Goal: Find specific page/section: Find specific page/section

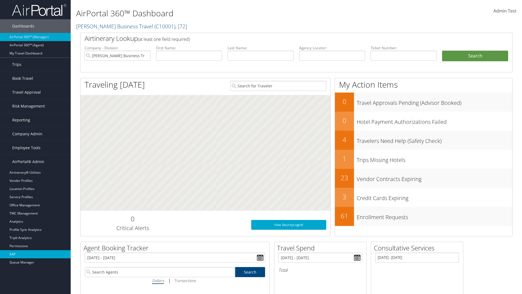
click at [35, 254] on link "SAP" at bounding box center [35, 254] width 71 height 8
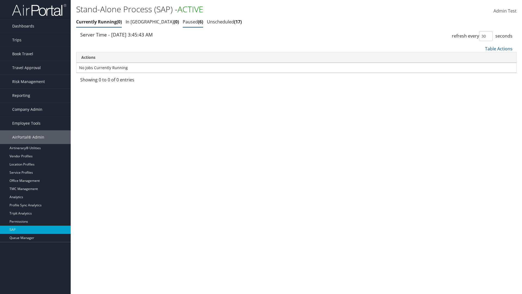
click at [183, 22] on link "Paused 6" at bounding box center [193, 22] width 20 height 6
